Goal: Information Seeking & Learning: Compare options

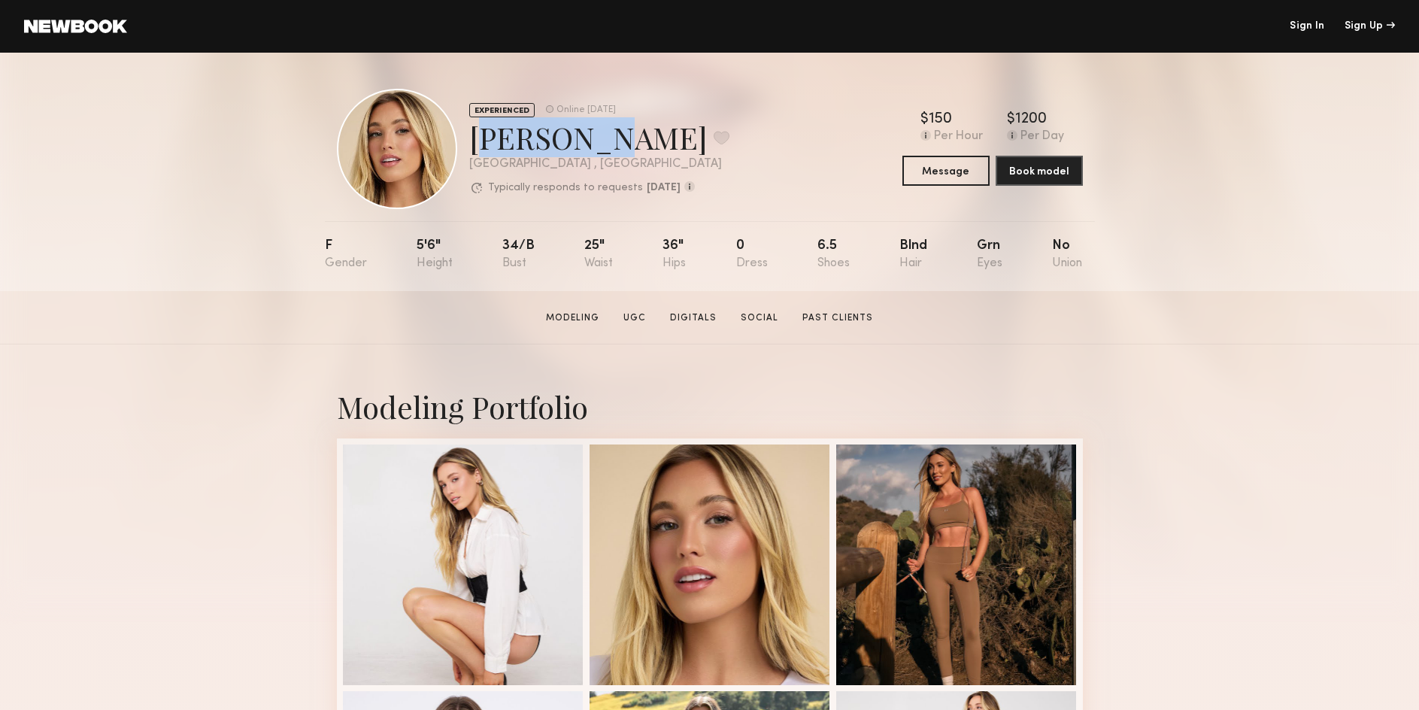
click at [471, 146] on div "Hailey M. Favorite" at bounding box center [599, 137] width 260 height 40
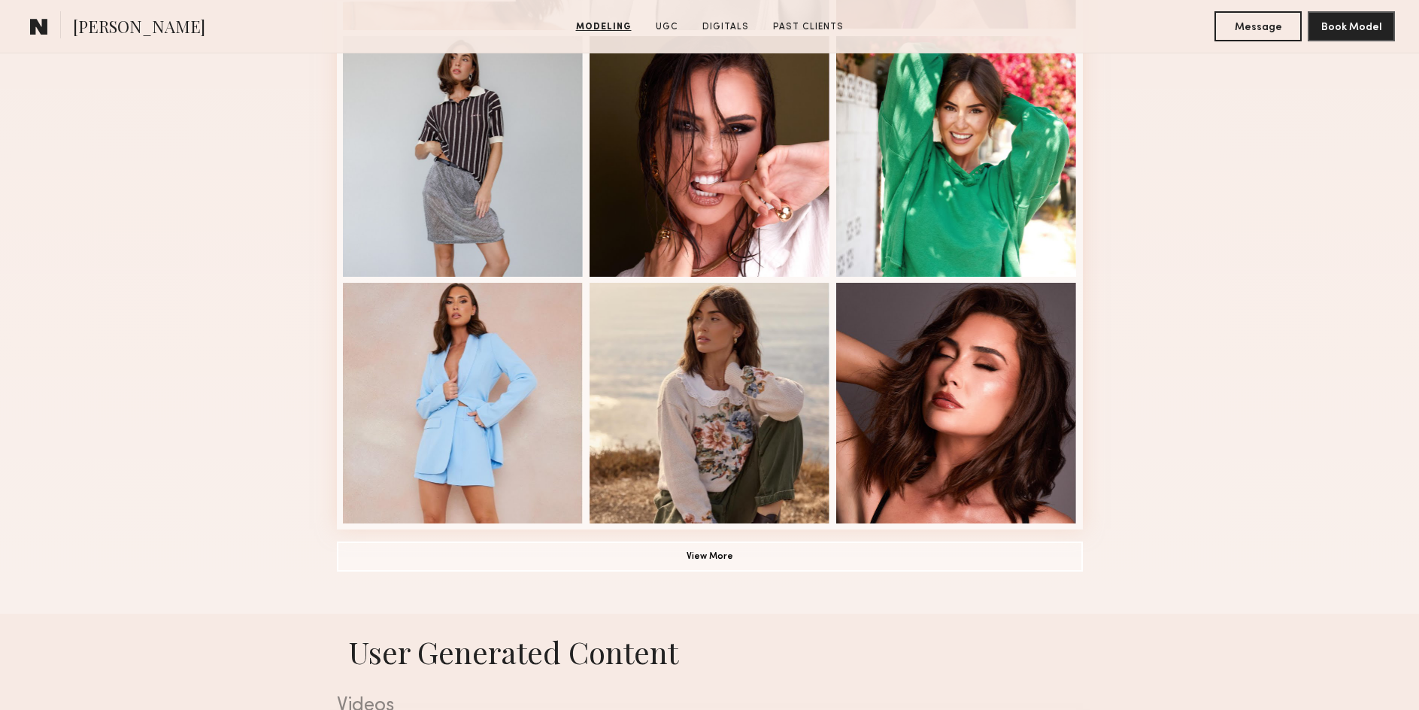
scroll to position [902, 0]
